Goal: Task Accomplishment & Management: Manage account settings

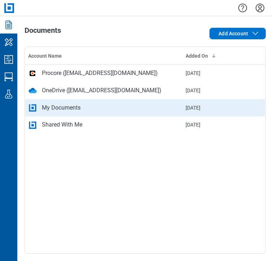
click at [53, 111] on div "My Documents" at bounding box center [61, 107] width 39 height 9
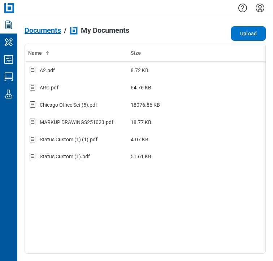
click at [43, 31] on span "Documents" at bounding box center [43, 30] width 36 height 8
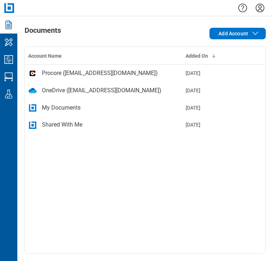
click at [66, 119] on td "Shared With Me" at bounding box center [103, 124] width 157 height 17
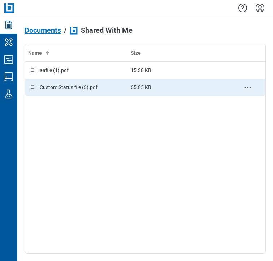
click at [58, 87] on div "Custom Status file (6).pdf" at bounding box center [69, 87] width 58 height 7
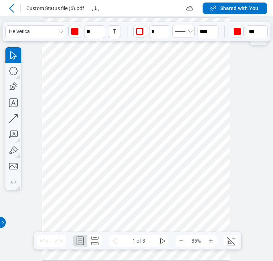
click at [195, 73] on div at bounding box center [135, 139] width 187 height 242
drag, startPoint x: 239, startPoint y: 68, endPoint x: 256, endPoint y: 55, distance: 21.3
click at [241, 68] on div at bounding box center [136, 138] width 273 height 245
click at [260, 49] on div at bounding box center [136, 138] width 273 height 245
click at [264, 43] on div at bounding box center [258, 35] width 17 height 20
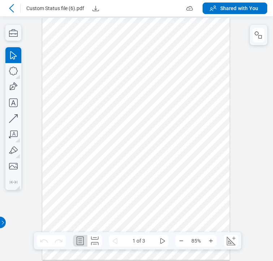
click at [179, 53] on div at bounding box center [135, 139] width 187 height 242
click at [261, 37] on rect "button" at bounding box center [259, 36] width 3 height 3
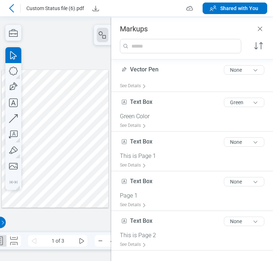
click at [82, 112] on div at bounding box center [55, 139] width 107 height 138
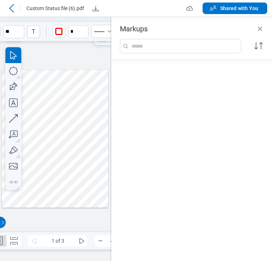
scroll to position [307, 0]
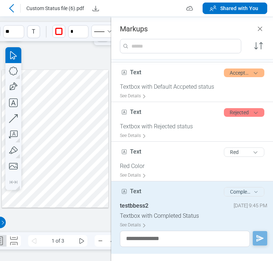
click at [232, 194] on button "Completed" at bounding box center [244, 191] width 40 height 9
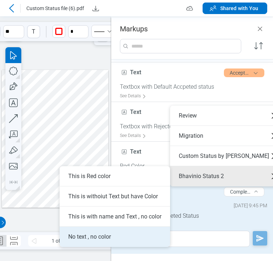
click at [133, 233] on li "No text , no color" at bounding box center [114, 237] width 110 height 20
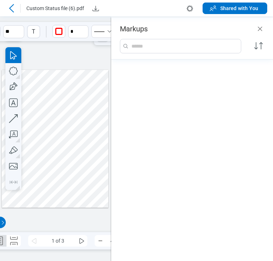
scroll to position [740, 0]
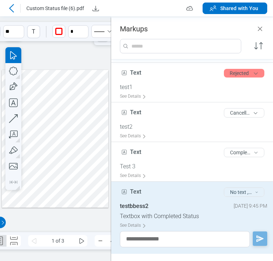
click at [233, 190] on button "No text , no color" at bounding box center [244, 192] width 40 height 9
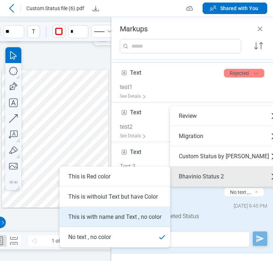
click at [127, 219] on li "This is with name and Text , no color" at bounding box center [114, 217] width 110 height 20
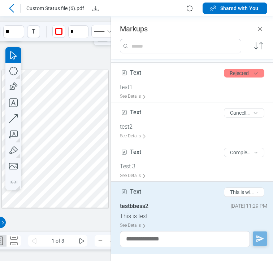
click at [87, 129] on div at bounding box center [55, 139] width 107 height 138
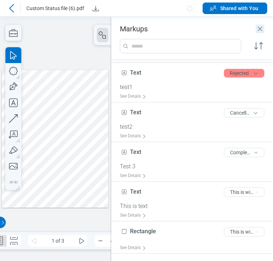
click at [260, 27] on icon "Close" at bounding box center [259, 29] width 9 height 9
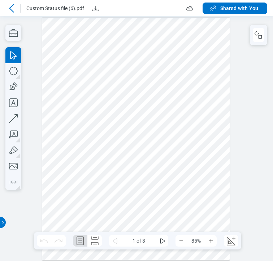
click at [188, 89] on div at bounding box center [135, 139] width 187 height 242
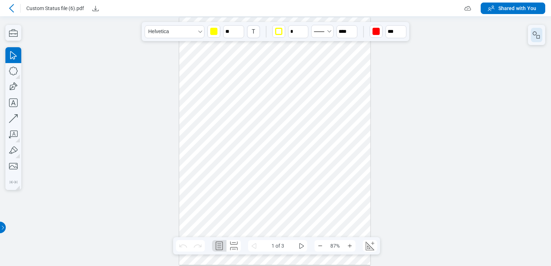
click at [272, 31] on icon "button" at bounding box center [536, 35] width 9 height 9
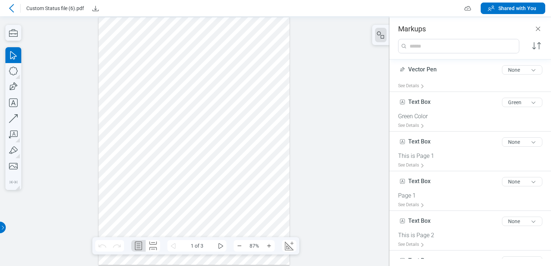
click at [229, 93] on div at bounding box center [193, 141] width 191 height 248
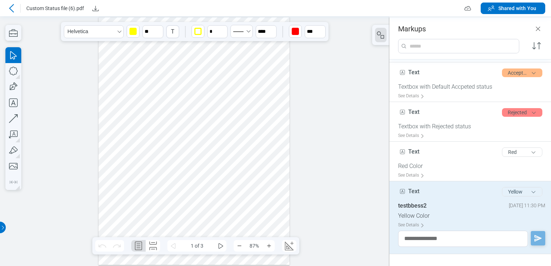
click at [272, 190] on button "Yellow" at bounding box center [522, 191] width 40 height 9
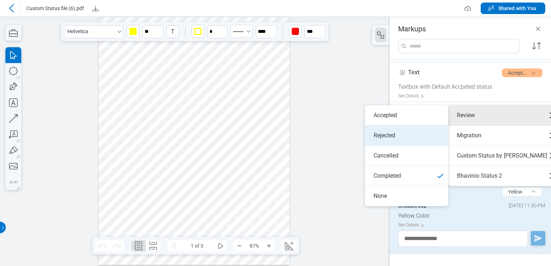
drag, startPoint x: 406, startPoint y: 137, endPoint x: 212, endPoint y: 80, distance: 202.6
click at [272, 137] on li "Rejected" at bounding box center [406, 135] width 83 height 20
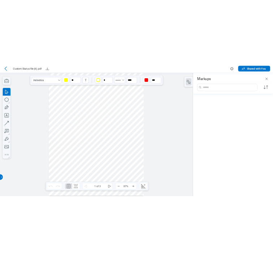
scroll to position [760, 0]
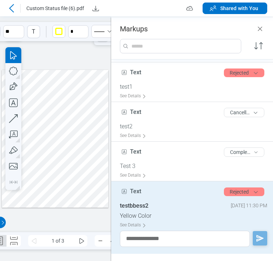
click at [262, 24] on header "Markups" at bounding box center [192, 25] width 162 height 16
click at [257, 26] on icon "Close" at bounding box center [259, 29] width 9 height 9
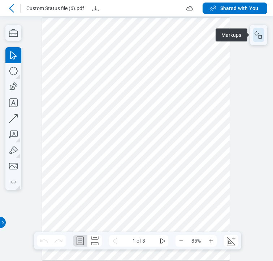
click at [258, 35] on rect "button" at bounding box center [259, 36] width 3 height 3
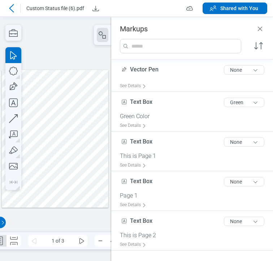
click at [95, 112] on div at bounding box center [55, 139] width 107 height 138
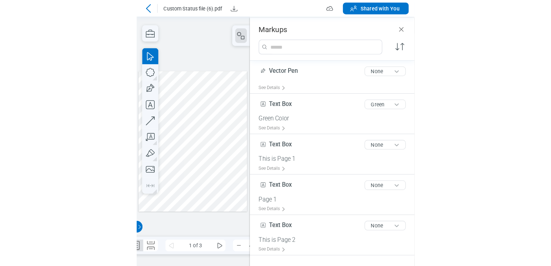
scroll to position [313, 0]
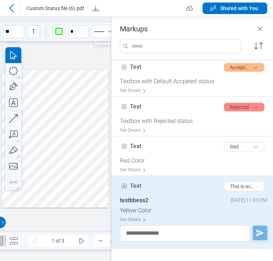
click at [93, 85] on div at bounding box center [55, 139] width 107 height 138
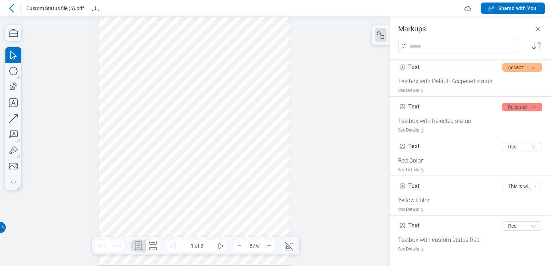
click at [272, 28] on icon "Close" at bounding box center [538, 29] width 9 height 9
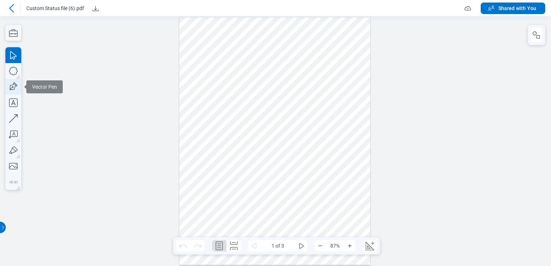
click at [9, 88] on icon "button" at bounding box center [13, 87] width 16 height 16
drag, startPoint x: 233, startPoint y: 144, endPoint x: 274, endPoint y: 158, distance: 43.3
click at [272, 157] on div at bounding box center [274, 141] width 191 height 248
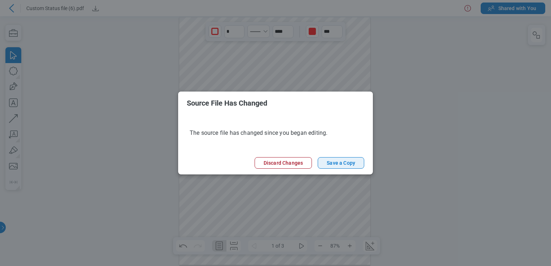
click at [272, 166] on button "Save a Copy" at bounding box center [341, 163] width 47 height 12
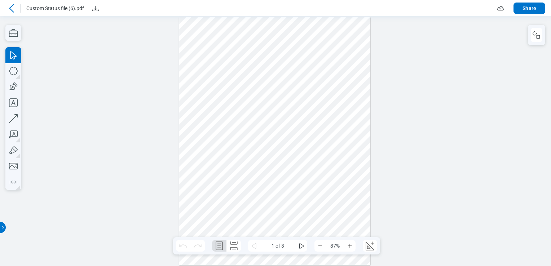
click at [11, 8] on icon at bounding box center [11, 8] width 9 height 9
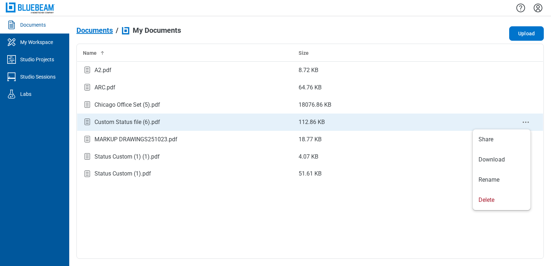
click at [272, 124] on icon "context-menu" at bounding box center [525, 122] width 9 height 9
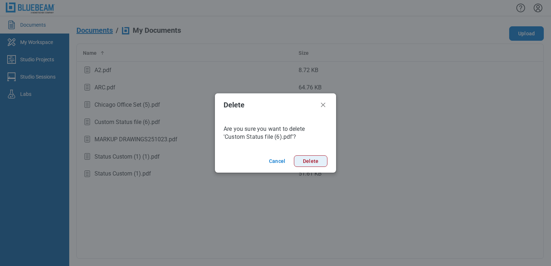
click at [272, 162] on button "Delete" at bounding box center [311, 161] width 34 height 12
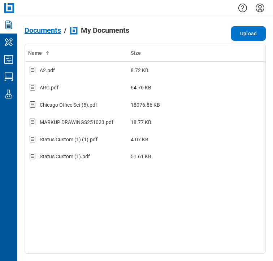
click at [113, 213] on div "Name Size A2.pdf 8.72 KB ARC.pdf 64.76 KB Chicago Office Set (5).pdf 18076.86 K…" at bounding box center [145, 149] width 241 height 210
click at [44, 33] on span "Documents" at bounding box center [43, 30] width 36 height 8
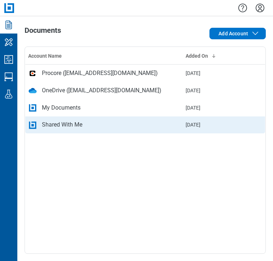
click at [70, 123] on div "Shared With Me" at bounding box center [62, 124] width 40 height 9
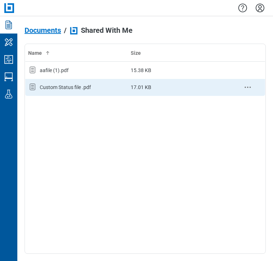
click at [251, 86] on icon "context-menu" at bounding box center [247, 87] width 9 height 9
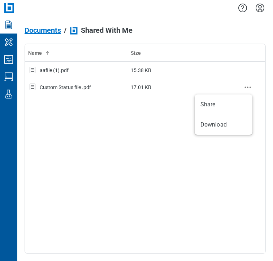
click at [81, 154] on div "Name Size aafile (1).pdf 15.38 KB Custom Status file .pdf 17.01 KB" at bounding box center [145, 149] width 241 height 210
click at [50, 32] on span "Documents" at bounding box center [43, 30] width 36 height 8
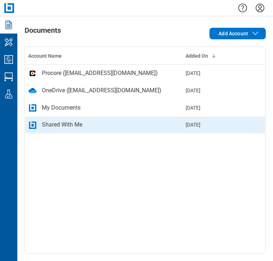
click at [81, 122] on div "Shared With Me" at bounding box center [62, 124] width 40 height 9
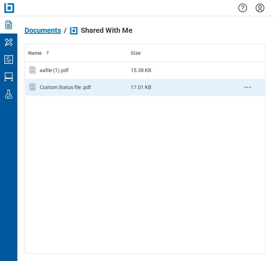
click at [78, 88] on div "Custom Status file .pdf" at bounding box center [65, 87] width 51 height 7
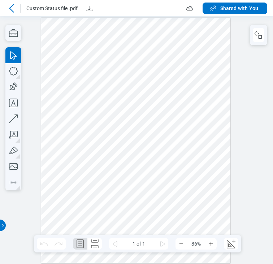
click at [71, 118] on div at bounding box center [135, 140] width 189 height 245
click at [79, 35] on div at bounding box center [135, 140] width 189 height 245
click at [64, 89] on div at bounding box center [135, 140] width 189 height 245
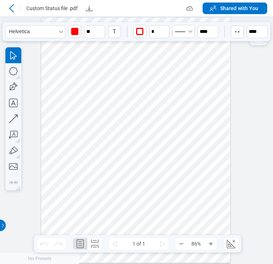
click at [129, 43] on div at bounding box center [135, 140] width 189 height 245
drag, startPoint x: 105, startPoint y: 100, endPoint x: 87, endPoint y: 102, distance: 18.8
click at [105, 100] on div at bounding box center [135, 140] width 189 height 245
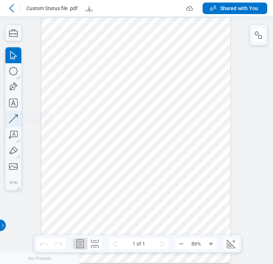
click at [11, 118] on icon "button" at bounding box center [13, 119] width 16 height 16
drag, startPoint x: 50, startPoint y: 130, endPoint x: 55, endPoint y: 115, distance: 15.6
drag, startPoint x: 55, startPoint y: 115, endPoint x: 62, endPoint y: 172, distance: 57.4
click at [62, 172] on div at bounding box center [135, 140] width 189 height 245
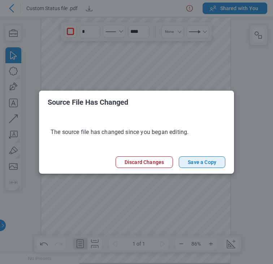
click at [200, 161] on button "Save a Copy" at bounding box center [201, 162] width 47 height 12
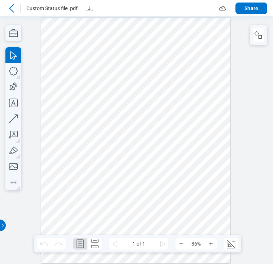
click at [10, 8] on icon at bounding box center [11, 8] width 9 height 9
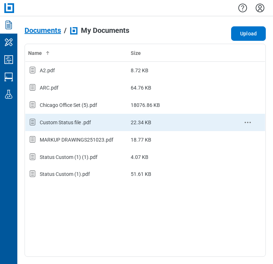
click at [75, 124] on div "Custom Status file .pdf" at bounding box center [65, 122] width 51 height 7
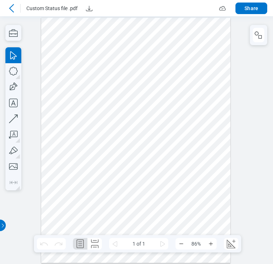
click at [31, 48] on div at bounding box center [136, 139] width 273 height 247
click at [10, 5] on icon at bounding box center [11, 8] width 9 height 9
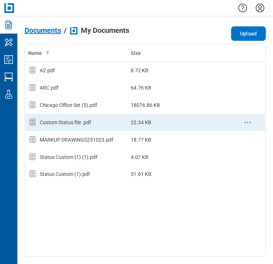
click at [93, 123] on div "Custom Status file .pdf" at bounding box center [76, 122] width 97 height 9
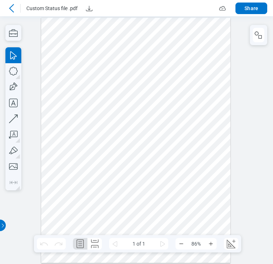
click at [44, 90] on div at bounding box center [135, 140] width 189 height 245
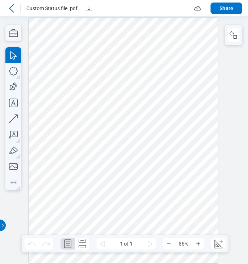
click at [12, 9] on icon at bounding box center [11, 8] width 9 height 9
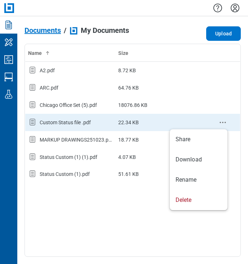
click at [225, 119] on icon "context-menu" at bounding box center [223, 122] width 9 height 9
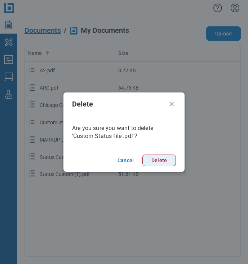
click at [157, 160] on button "Delete" at bounding box center [159, 160] width 34 height 12
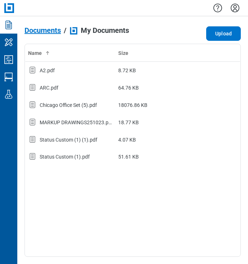
click at [40, 29] on span "Documents" at bounding box center [43, 30] width 36 height 8
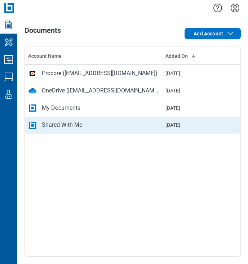
click at [74, 122] on div "Shared With Me" at bounding box center [62, 124] width 40 height 9
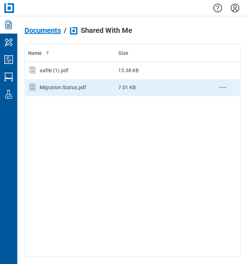
click at [72, 86] on div "Migration Status.pdf" at bounding box center [63, 87] width 47 height 7
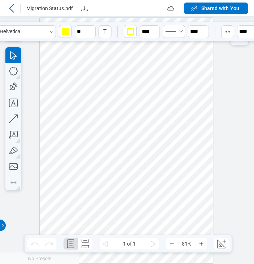
click at [147, 60] on div at bounding box center [126, 140] width 173 height 245
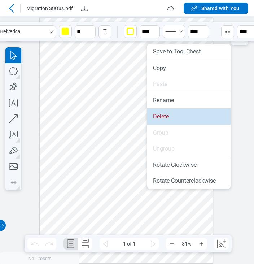
click at [170, 112] on li "Delete" at bounding box center [188, 117] width 83 height 16
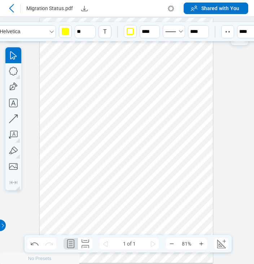
click at [139, 125] on div at bounding box center [126, 140] width 173 height 245
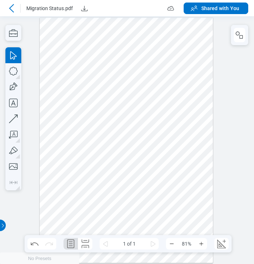
click at [9, 9] on icon at bounding box center [11, 8] width 9 height 9
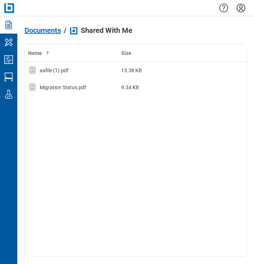
click at [55, 32] on span "Documents" at bounding box center [43, 30] width 36 height 8
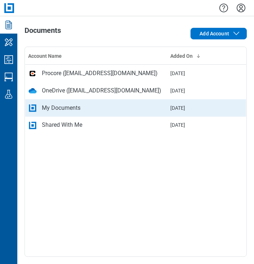
click at [57, 112] on div "My Documents" at bounding box center [61, 107] width 39 height 9
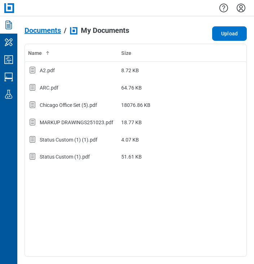
click at [38, 30] on span "Documents" at bounding box center [43, 30] width 36 height 8
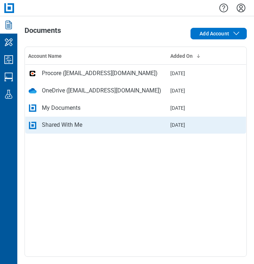
click at [78, 127] on div "Shared With Me" at bounding box center [62, 124] width 40 height 9
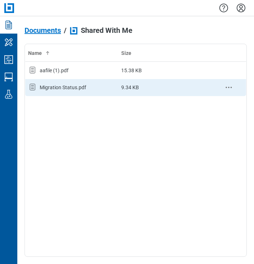
click at [73, 83] on div "Migration Status.pdf" at bounding box center [71, 87] width 87 height 9
